Goal: Task Accomplishment & Management: Manage account settings

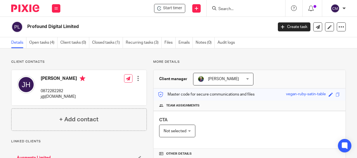
click at [26, 5] on img at bounding box center [25, 8] width 28 height 8
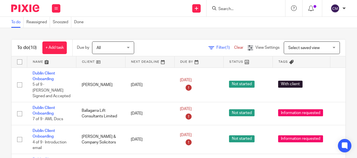
click at [27, 6] on img at bounding box center [25, 8] width 28 height 8
click at [227, 9] on input "Search" at bounding box center [243, 9] width 51 height 5
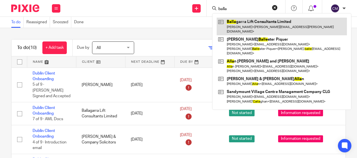
type input "balla"
click at [228, 23] on link at bounding box center [282, 26] width 130 height 17
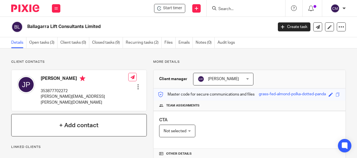
click at [63, 130] on div "+ Add contact" at bounding box center [79, 125] width 136 height 22
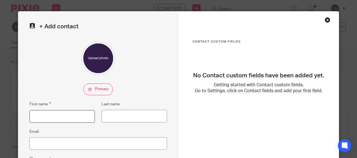
click at [65, 115] on input "First name" at bounding box center [61, 116] width 65 height 13
click at [65, 115] on input "Barbara" at bounding box center [61, 116] width 65 height 13
type input "Barbara Mary"
click at [318, 26] on div "Contact Custom fields No Contact custom fields have been added yet. Getting sta…" at bounding box center [258, 148] width 160 height 272
click at [120, 118] on input "Last name" at bounding box center [134, 116] width 65 height 13
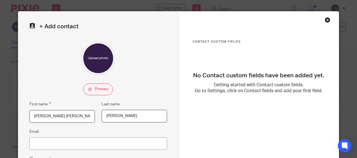
type input "Levins"
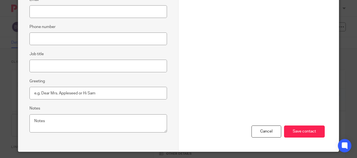
scroll to position [137, 0]
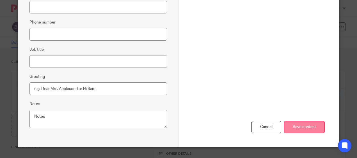
click at [293, 127] on input "Save contact" at bounding box center [304, 127] width 41 height 12
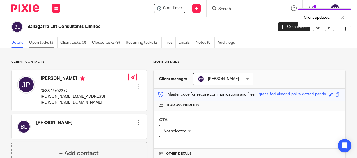
click at [37, 43] on link "Open tasks (3)" at bounding box center [43, 42] width 28 height 11
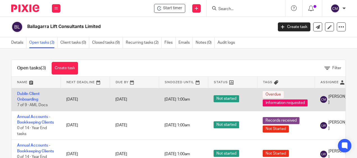
click at [32, 97] on td "Dublin Client Onboarding 7 of 9 · AML Docs" at bounding box center [36, 99] width 49 height 23
click at [30, 100] on link "Dublin Client Onboarding" at bounding box center [28, 97] width 22 height 10
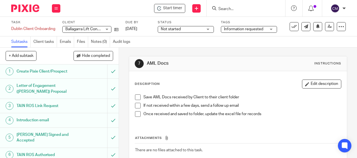
scroll to position [41, 0]
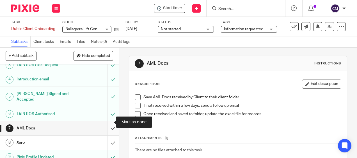
click at [107, 124] on input "submit" at bounding box center [59, 128] width 119 height 14
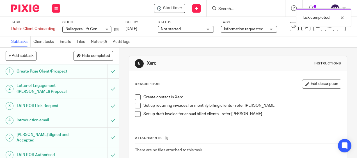
scroll to position [41, 0]
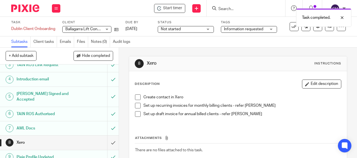
click at [135, 98] on span at bounding box center [138, 98] width 6 height 6
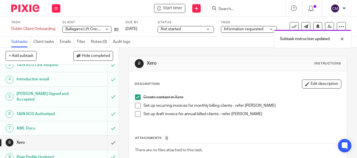
click at [135, 98] on span at bounding box center [138, 98] width 6 height 6
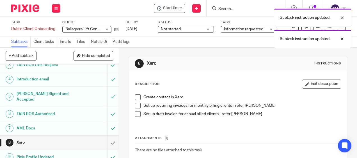
click at [135, 96] on span at bounding box center [138, 98] width 6 height 6
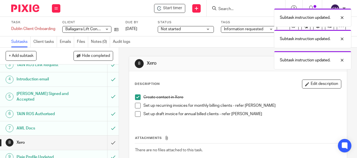
click at [244, 74] on div "Description Edit description Create contact in Xero Set up recurring invoices f…" at bounding box center [237, 127] width 217 height 113
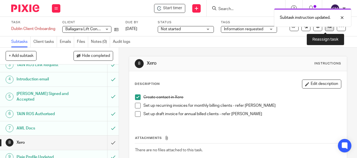
click at [325, 29] on link at bounding box center [329, 26] width 9 height 9
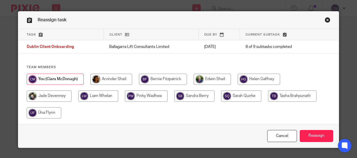
click at [115, 75] on input "radio" at bounding box center [111, 79] width 42 height 11
radio input "true"
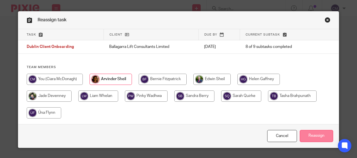
click at [307, 140] on input "Reassign" at bounding box center [316, 136] width 33 height 12
